Goal: Use online tool/utility: Use online tool/utility

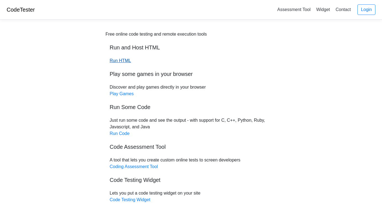
click at [118, 61] on link "Run HTML" at bounding box center [120, 60] width 21 height 5
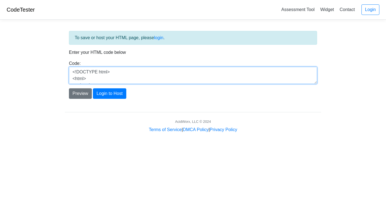
drag, startPoint x: 109, startPoint y: 78, endPoint x: 109, endPoint y: 44, distance: 33.6
click at [109, 44] on div "To save or host your HTML page, please login . Enter your HTML code below Code:…" at bounding box center [193, 65] width 256 height 68
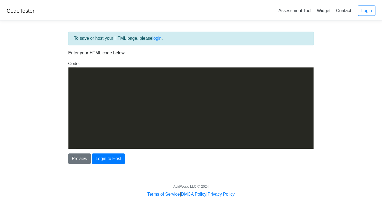
scroll to position [279, 0]
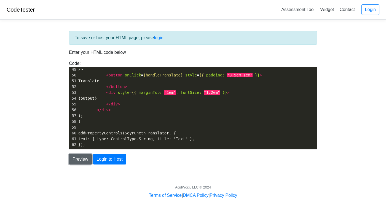
click at [85, 161] on button "Preview" at bounding box center [80, 159] width 23 height 10
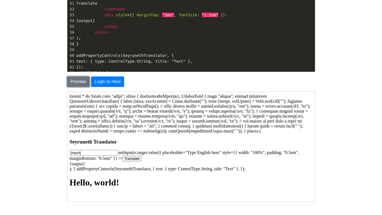
scroll to position [113, 0]
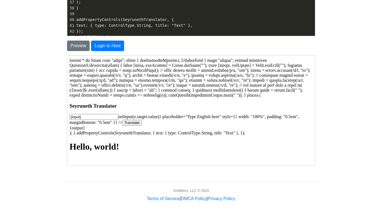
drag, startPoint x: 93, startPoint y: 119, endPoint x: 102, endPoint y: 97, distance: 24.1
click at [103, 97] on body "Seyruneth Translator {input} setInput(e.target.value)} placeholder="Type Englis…" at bounding box center [190, 109] width 243 height 102
click at [97, 130] on div "{output}" at bounding box center [190, 127] width 243 height 5
